Goal: Find specific page/section: Find specific page/section

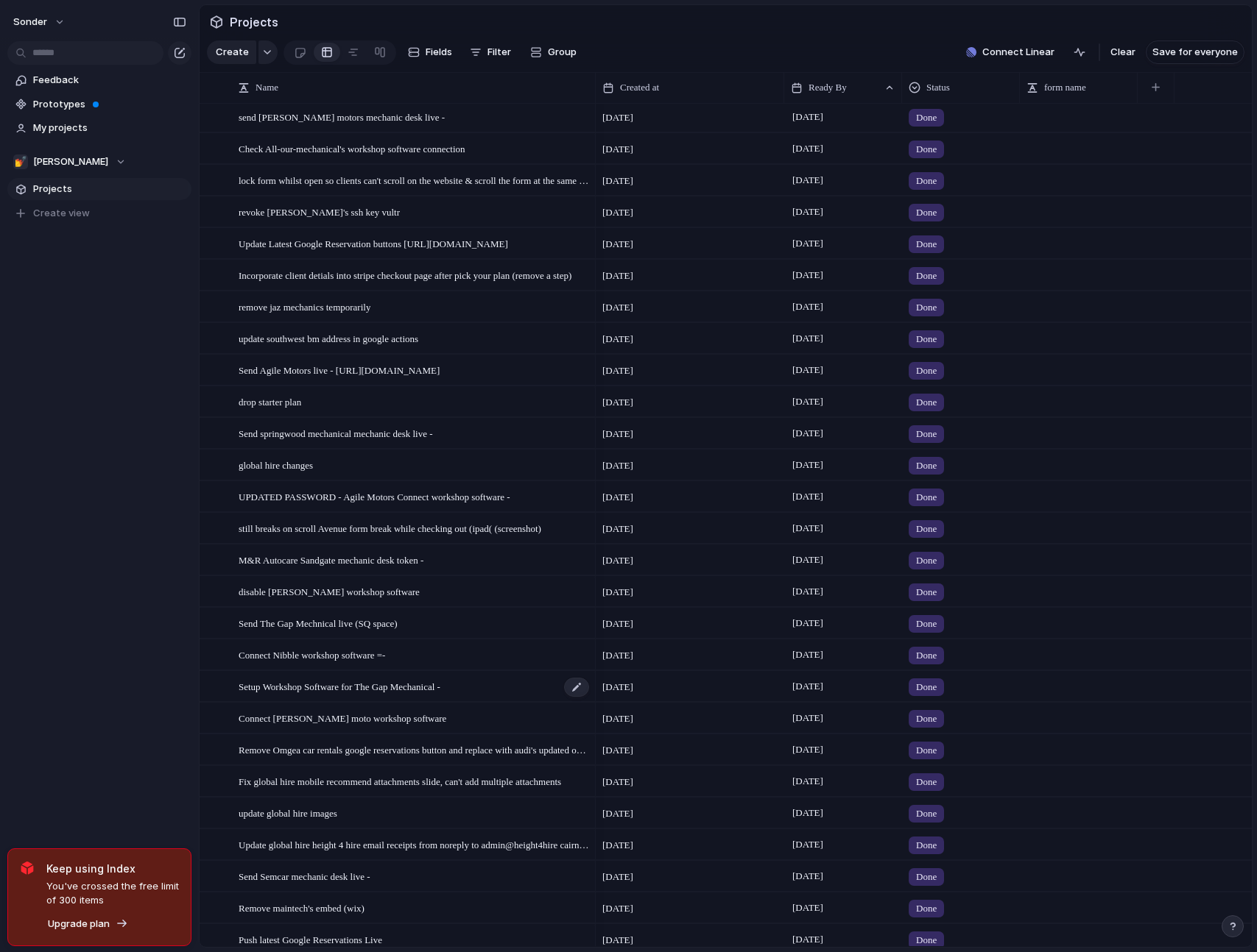
scroll to position [1003, 0]
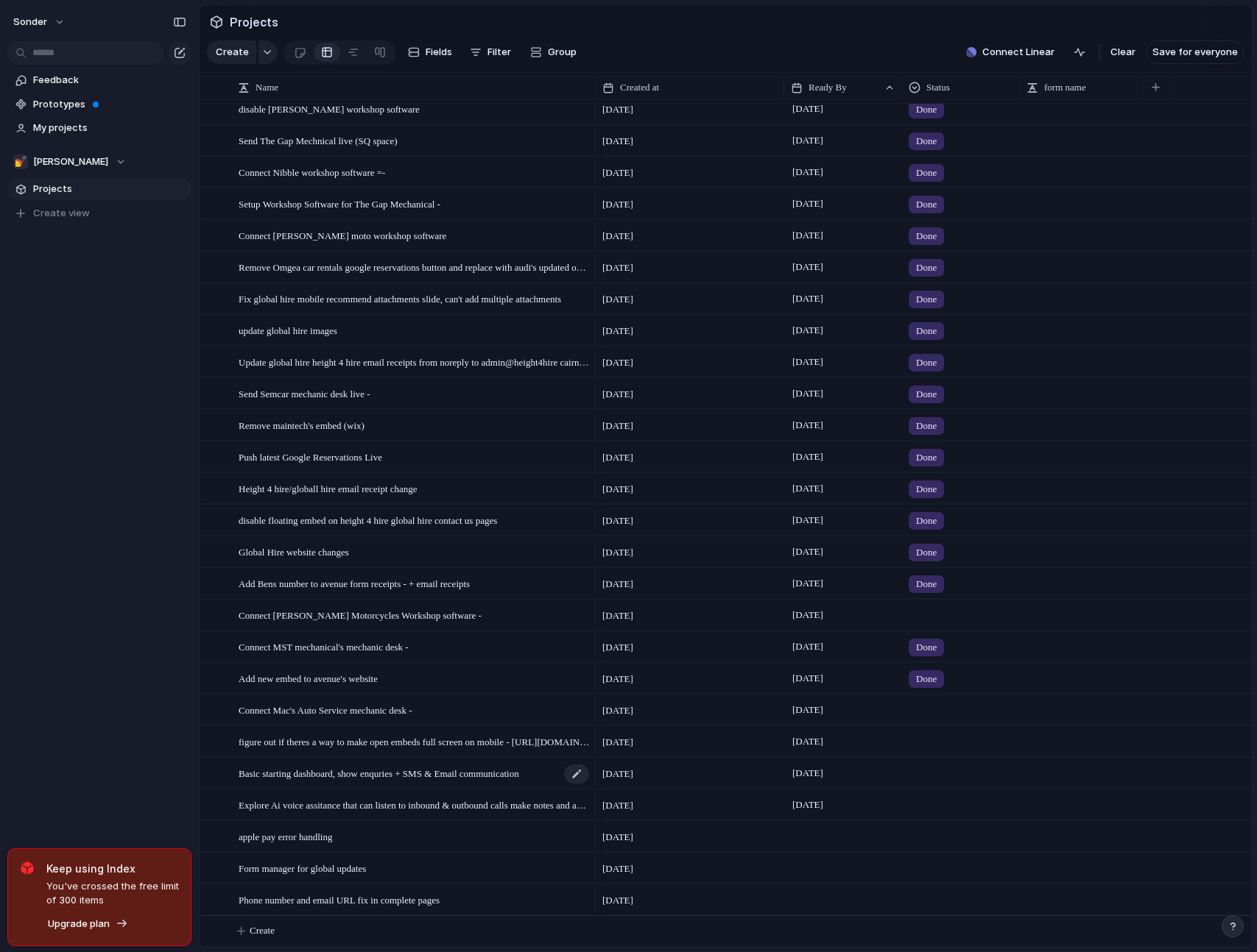
click at [393, 780] on span "Basic starting dashboard, show enquries + SMS & Email communication" at bounding box center [378, 773] width 281 height 17
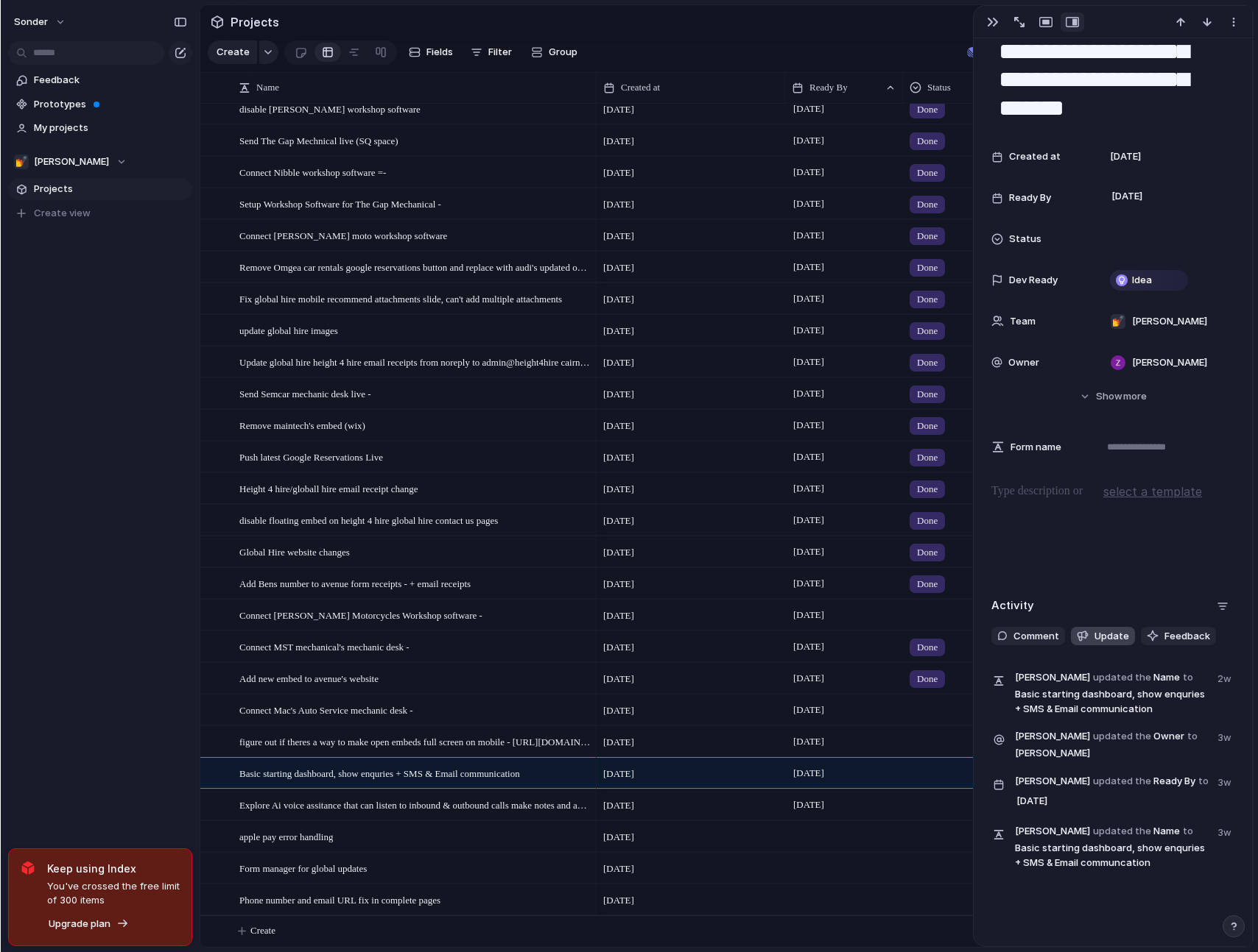
scroll to position [112, 0]
